Goal: Subscribe to service/newsletter

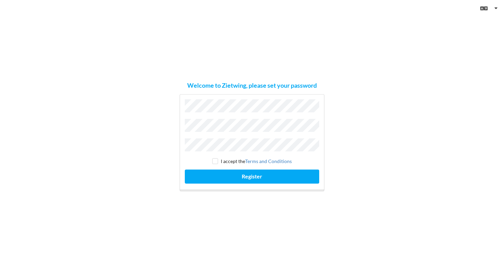
click at [197, 119] on div "I accept the Terms and Conditions Register" at bounding box center [252, 142] width 145 height 97
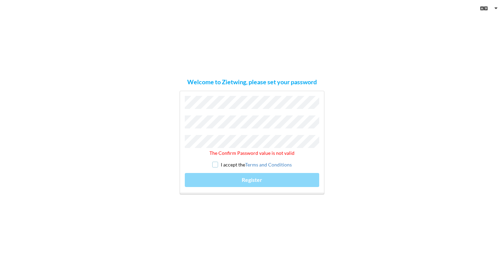
click at [216, 163] on input "checkbox" at bounding box center [215, 165] width 6 height 6
checkbox input "true"
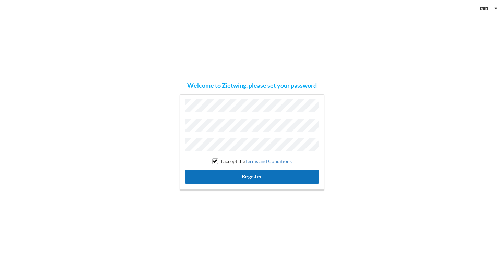
click at [218, 177] on button "Register" at bounding box center [252, 177] width 134 height 14
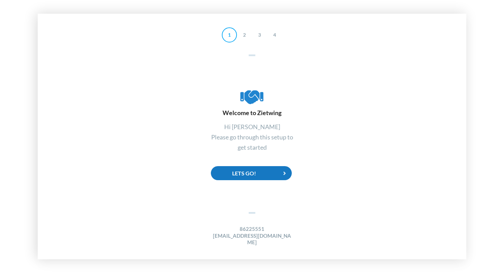
click at [256, 176] on div "Lets Go!" at bounding box center [251, 173] width 81 height 14
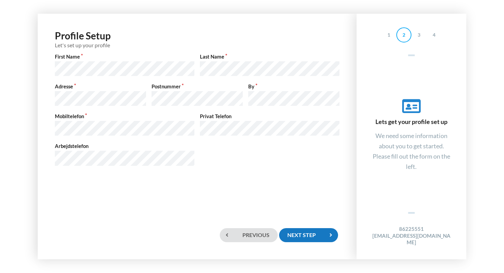
click at [295, 237] on div "Next step" at bounding box center [308, 235] width 59 height 14
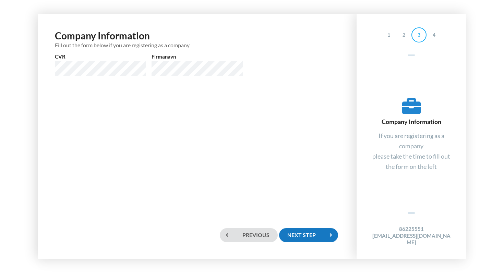
click at [312, 236] on div "Next step" at bounding box center [308, 235] width 59 height 14
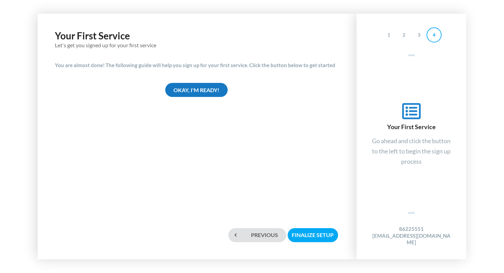
click at [187, 93] on div "Okay, I'm ready!" at bounding box center [196, 90] width 62 height 14
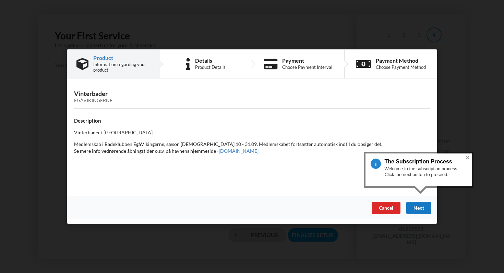
click at [418, 208] on div "Next" at bounding box center [418, 208] width 25 height 12
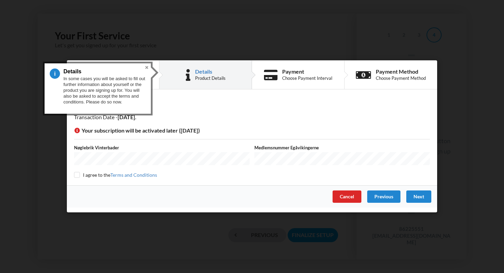
click at [146, 68] on button "Close" at bounding box center [147, 67] width 8 height 8
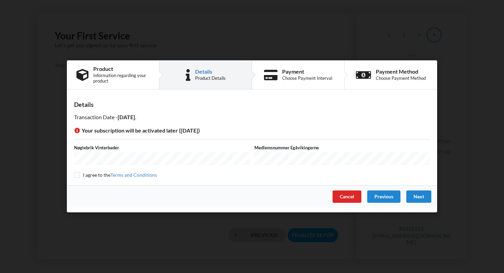
click at [80, 172] on div "I agree to the Terms and Conditions" at bounding box center [252, 175] width 356 height 7
click at [77, 173] on input "checkbox" at bounding box center [77, 175] width 6 height 6
checkbox input "true"
click at [417, 197] on div "Next" at bounding box center [418, 197] width 25 height 12
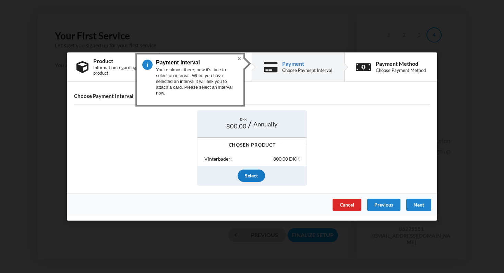
click at [249, 176] on div "Select" at bounding box center [251, 176] width 27 height 12
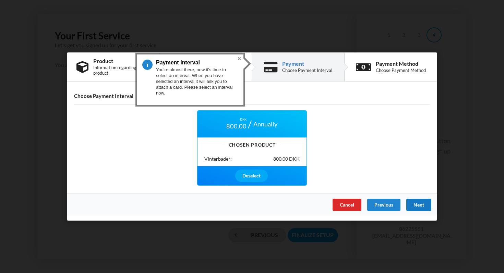
click at [418, 203] on div "Next" at bounding box center [418, 205] width 25 height 12
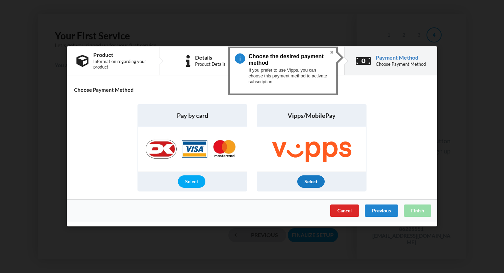
click at [308, 181] on div "Select" at bounding box center [310, 182] width 27 height 12
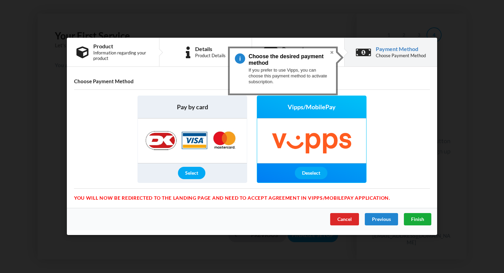
click at [420, 219] on span "Finish" at bounding box center [417, 220] width 13 height 6
click at [412, 218] on span "Finish" at bounding box center [417, 220] width 13 height 6
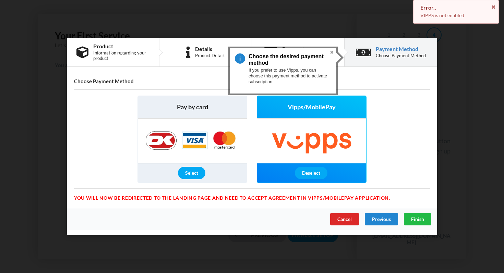
click at [332, 52] on button "Close" at bounding box center [332, 52] width 8 height 8
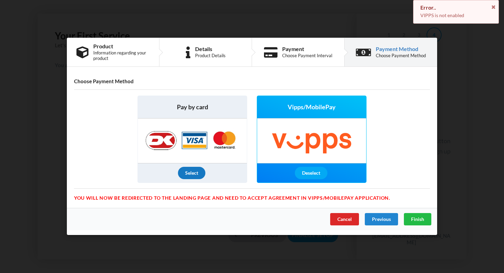
click at [188, 173] on div "Select" at bounding box center [191, 173] width 27 height 12
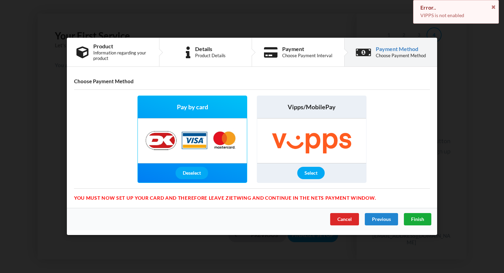
click at [418, 221] on span "Finish" at bounding box center [417, 220] width 13 height 6
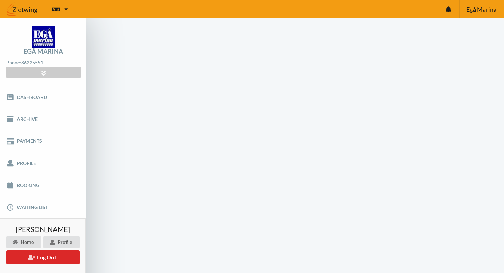
scroll to position [27, 0]
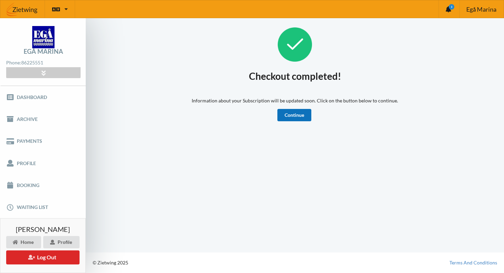
click at [289, 115] on link "Continue" at bounding box center [294, 115] width 34 height 12
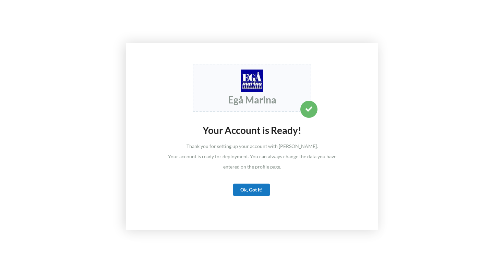
click at [254, 184] on div "Ok, Got It!" at bounding box center [251, 190] width 37 height 12
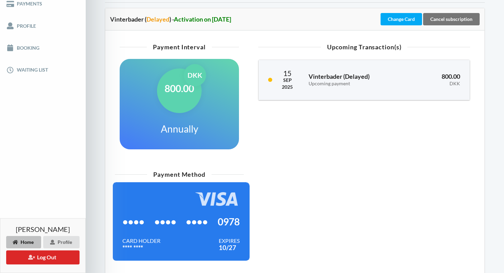
scroll to position [178, 0]
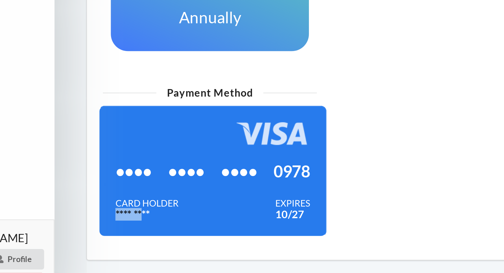
drag, startPoint x: 122, startPoint y: 214, endPoint x: 140, endPoint y: 217, distance: 17.3
click at [140, 217] on div "**** ****" at bounding box center [141, 215] width 38 height 7
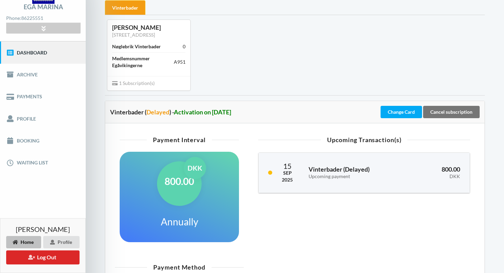
scroll to position [0, 0]
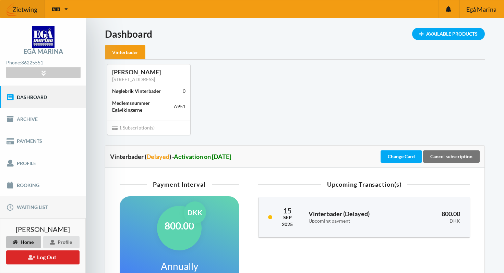
click at [63, 205] on link "Waiting list" at bounding box center [43, 207] width 86 height 22
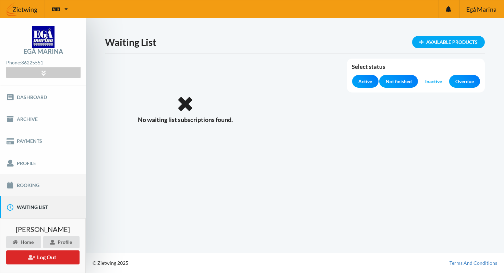
click at [38, 184] on link "Booking" at bounding box center [43, 186] width 86 height 22
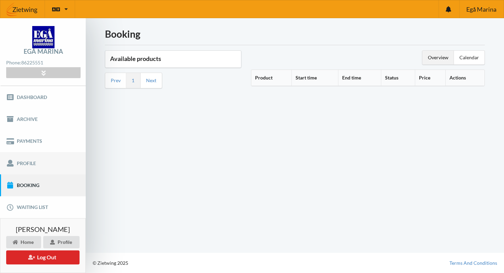
click at [17, 161] on link "Profile" at bounding box center [43, 163] width 86 height 22
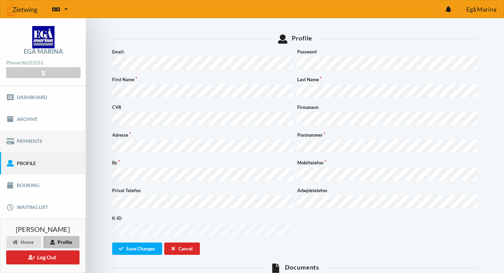
click at [23, 138] on link "Payments" at bounding box center [43, 141] width 86 height 22
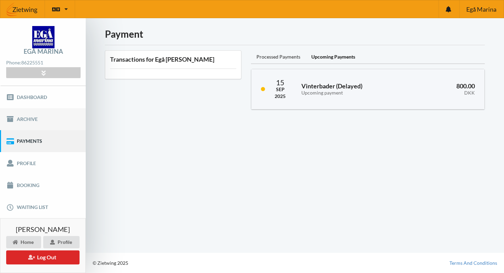
click at [26, 124] on link "Archive" at bounding box center [43, 119] width 86 height 22
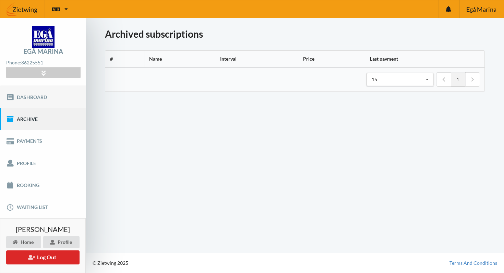
click at [27, 101] on link "Dashboard" at bounding box center [43, 97] width 86 height 22
